Goal: Transaction & Acquisition: Download file/media

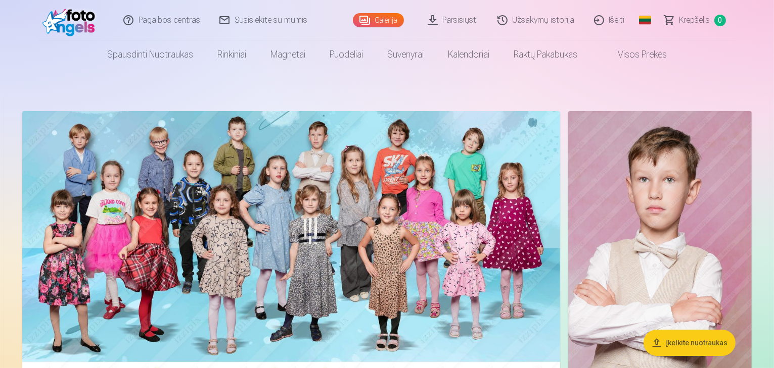
click at [383, 23] on link "Galerija" at bounding box center [378, 20] width 51 height 14
click at [458, 28] on link "Parsisiųsti" at bounding box center [453, 20] width 70 height 40
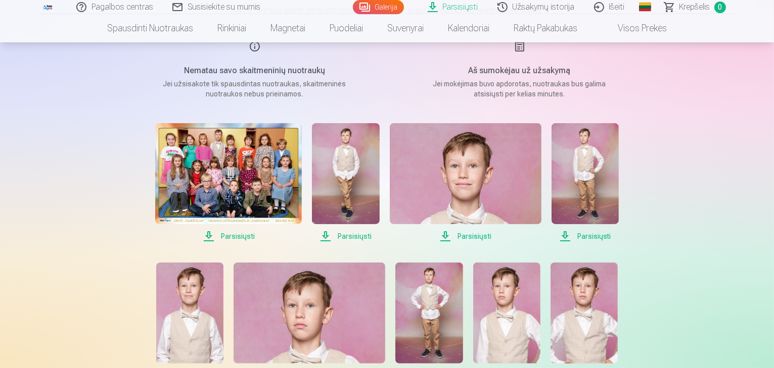
scroll to position [131, 0]
click at [246, 235] on span "Parsisiųsti" at bounding box center [228, 237] width 147 height 12
click at [357, 238] on span "Parsisiųsti" at bounding box center [345, 237] width 67 height 12
click at [475, 239] on span "Parsisiųsti" at bounding box center [466, 237] width 152 height 12
click at [592, 240] on span "Parsisiųsti" at bounding box center [584, 237] width 67 height 12
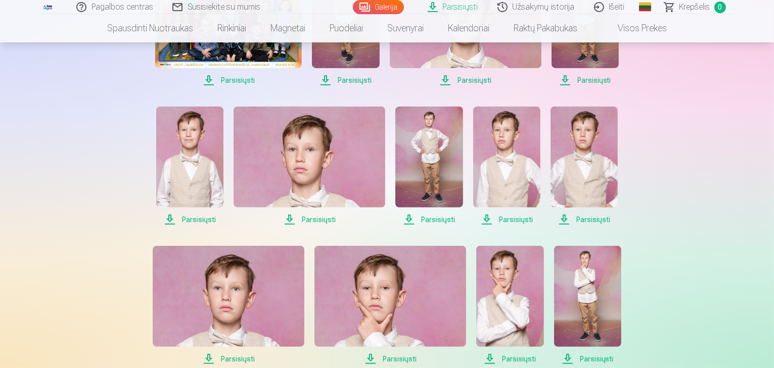
scroll to position [295, 0]
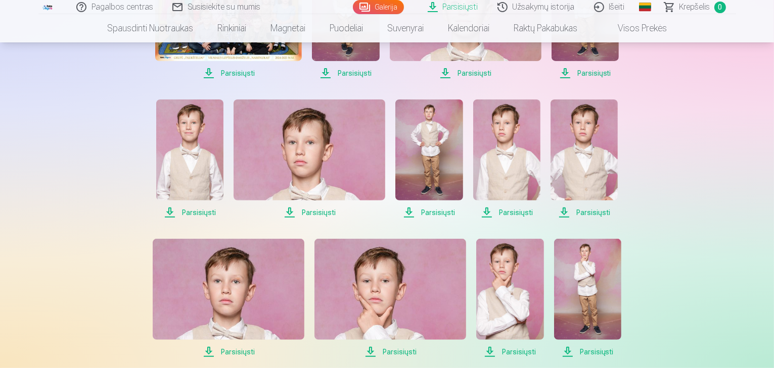
click at [591, 213] on span "Parsisiųsti" at bounding box center [583, 213] width 67 height 12
click at [515, 213] on span "Parsisiųsti" at bounding box center [506, 213] width 67 height 12
click at [431, 211] on span "Parsisiųsti" at bounding box center [428, 213] width 67 height 12
click at [315, 213] on span "Parsisiųsti" at bounding box center [309, 213] width 152 height 12
click at [200, 212] on span "Parsisiųsti" at bounding box center [189, 213] width 67 height 12
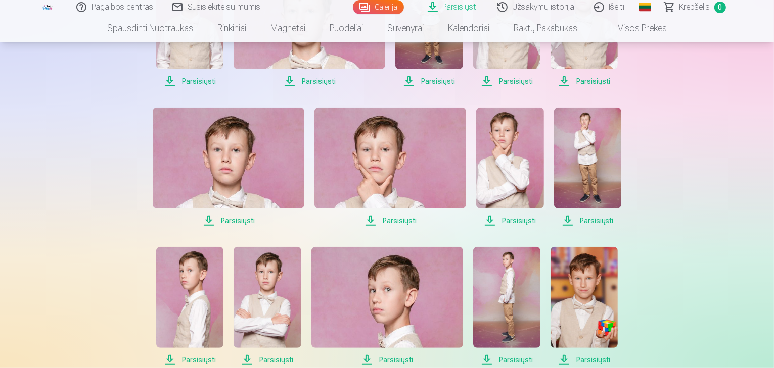
scroll to position [426, 0]
click at [239, 219] on span "Parsisiųsti" at bounding box center [229, 220] width 152 height 12
click at [396, 220] on span "Parsisiųsti" at bounding box center [390, 220] width 152 height 12
click at [516, 219] on span "Parsisiųsti" at bounding box center [509, 220] width 67 height 12
click at [585, 217] on span "Parsisiųsti" at bounding box center [587, 220] width 67 height 12
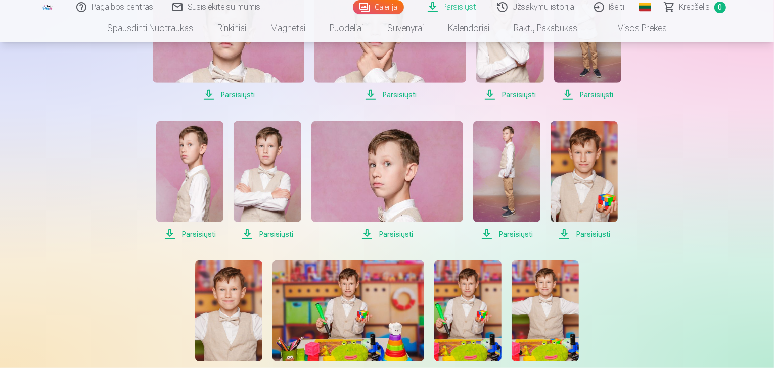
scroll to position [554, 0]
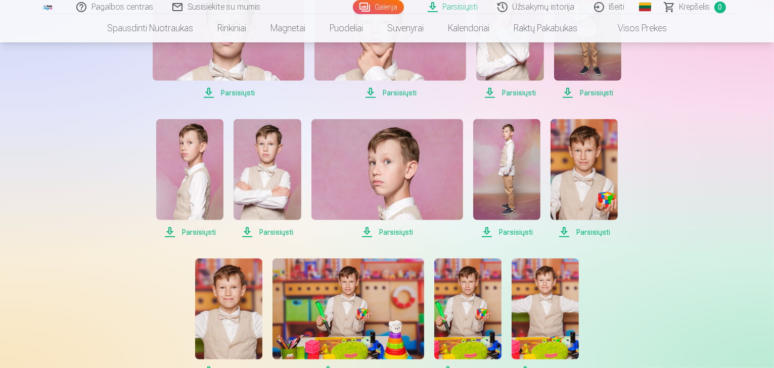
click at [587, 230] on span "Parsisiųsti" at bounding box center [583, 232] width 67 height 12
click at [496, 232] on span "Parsisiųsti" at bounding box center [506, 232] width 67 height 12
click at [390, 236] on span "Parsisiųsti" at bounding box center [387, 232] width 152 height 12
click at [279, 234] on span "Parsisiųsti" at bounding box center [266, 232] width 67 height 12
click at [198, 232] on span "Parsisiųsti" at bounding box center [189, 232] width 67 height 12
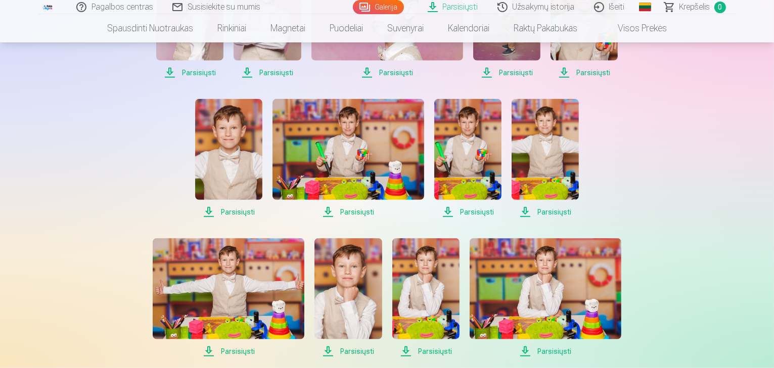
scroll to position [740, 0]
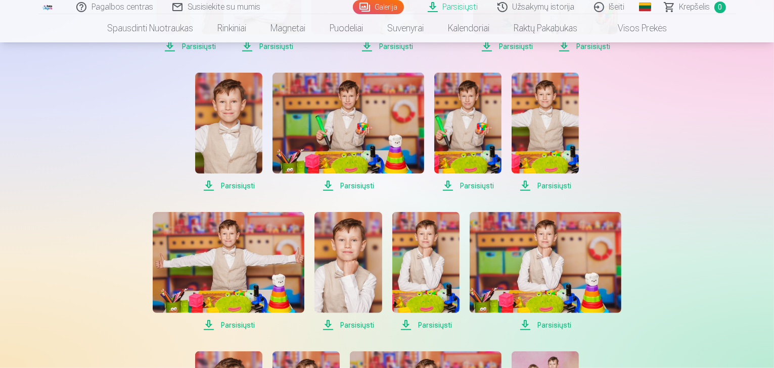
click at [239, 188] on span "Parsisiųsti" at bounding box center [228, 186] width 67 height 12
click at [349, 184] on span "Parsisiųsti" at bounding box center [348, 186] width 152 height 12
click at [479, 185] on span "Parsisiųsti" at bounding box center [467, 186] width 67 height 12
click at [543, 186] on span "Parsisiųsti" at bounding box center [544, 186] width 67 height 12
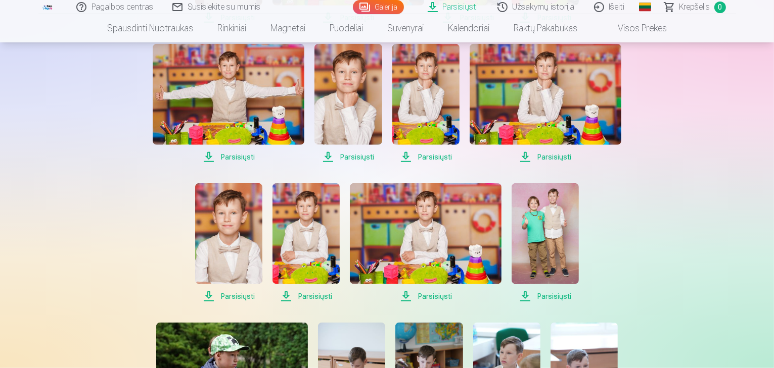
scroll to position [919, 0]
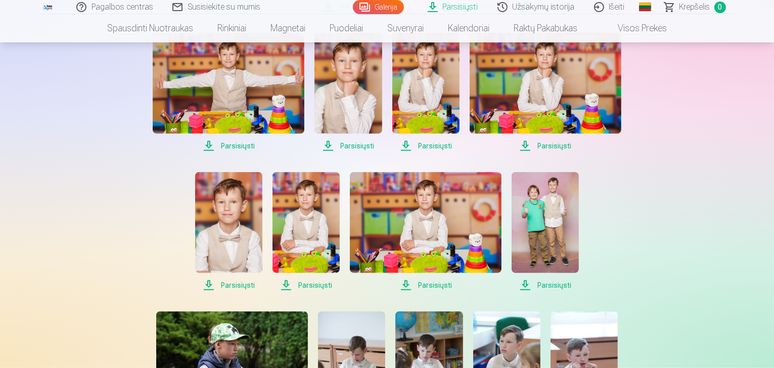
click at [561, 149] on span "Parsisiųsti" at bounding box center [545, 146] width 152 height 12
click at [426, 146] on span "Parsisiųsti" at bounding box center [425, 146] width 67 height 12
click at [358, 146] on span "Parsisiųsti" at bounding box center [347, 146] width 67 height 12
click at [238, 145] on span "Parsisiųsti" at bounding box center [229, 146] width 152 height 12
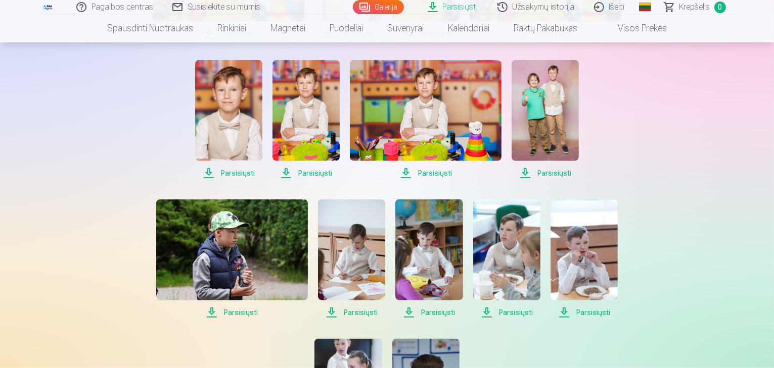
scroll to position [1034, 0]
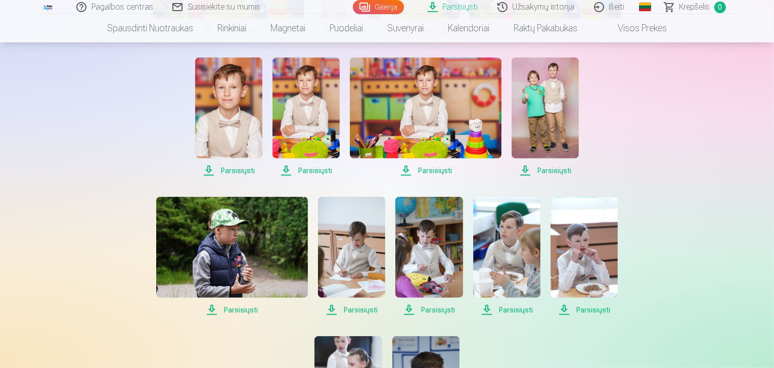
click at [235, 174] on span "Parsisiųsti" at bounding box center [228, 171] width 67 height 12
click at [314, 173] on span "Parsisiųsti" at bounding box center [305, 171] width 67 height 12
click at [417, 167] on span "Parsisiųsti" at bounding box center [426, 171] width 152 height 12
click at [555, 169] on span "Parsisiųsti" at bounding box center [544, 171] width 67 height 12
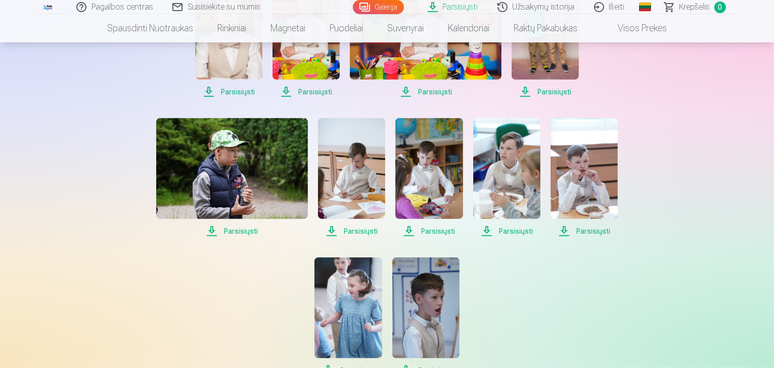
scroll to position [1113, 0]
click at [597, 234] on span "Parsisiųsti" at bounding box center [583, 231] width 67 height 12
click at [511, 232] on span "Parsisiųsti" at bounding box center [506, 231] width 67 height 12
click at [427, 232] on span "Parsisiųsti" at bounding box center [428, 231] width 67 height 12
click at [349, 230] on span "Parsisiųsti" at bounding box center [351, 231] width 67 height 12
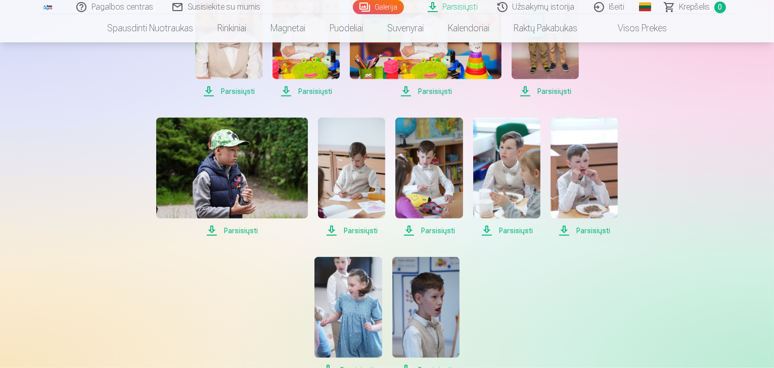
click at [236, 232] on span "Parsisiųsti" at bounding box center [232, 231] width 152 height 12
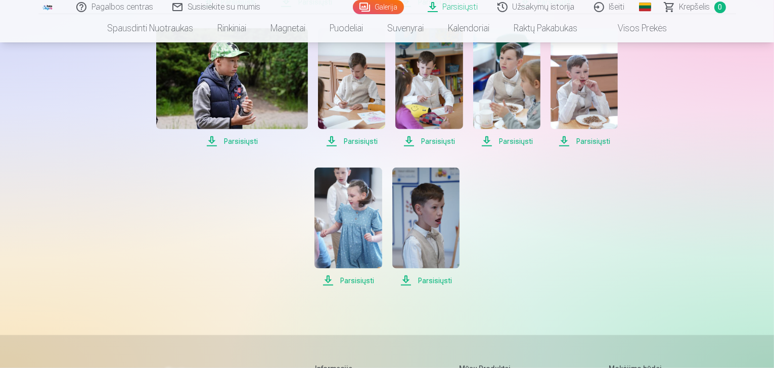
scroll to position [1230, 0]
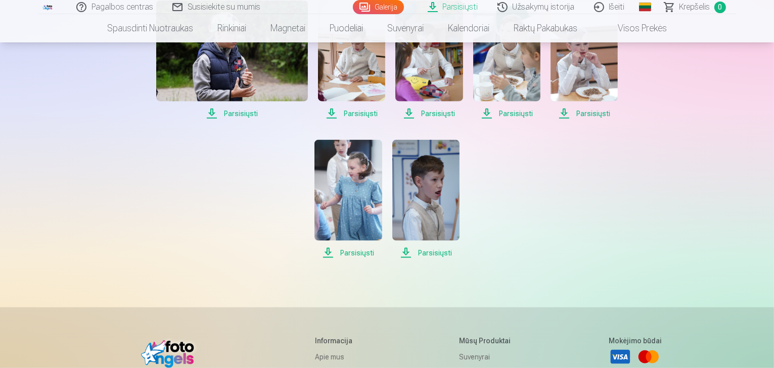
click at [431, 253] on span "Parsisiųsti" at bounding box center [425, 253] width 67 height 12
click at [358, 257] on span "Parsisiųsti" at bounding box center [347, 253] width 67 height 12
